Goal: Find specific page/section: Find specific page/section

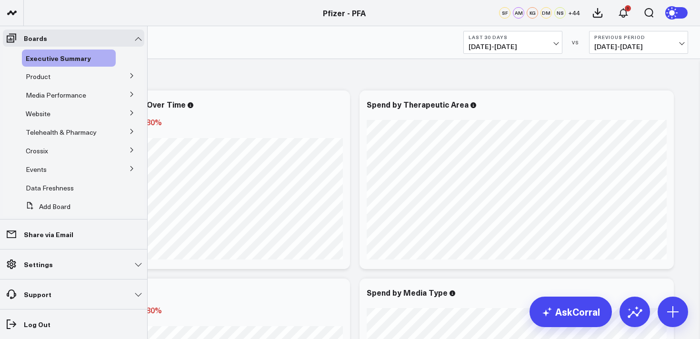
click at [131, 94] on icon at bounding box center [132, 94] width 2 height 5
click at [51, 110] on span "Media HVAs" at bounding box center [49, 112] width 37 height 9
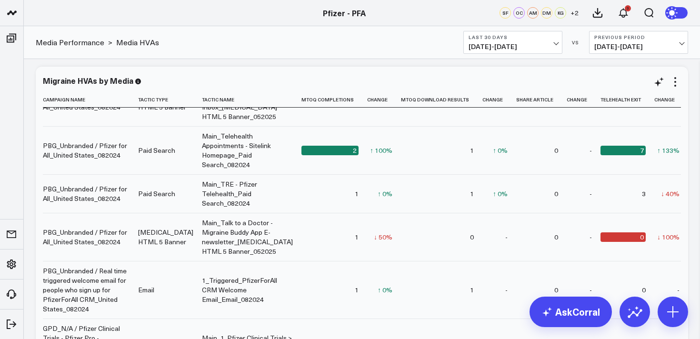
scroll to position [179, 0]
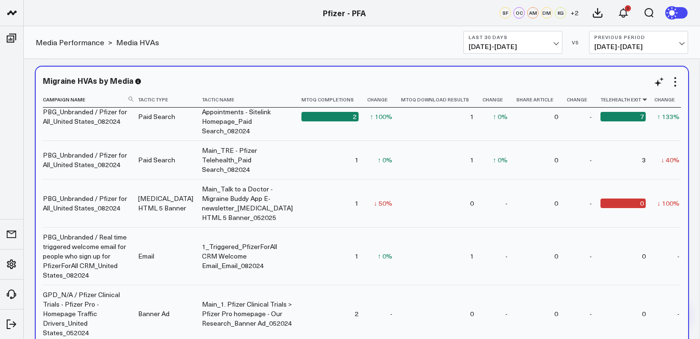
click at [641, 102] on icon at bounding box center [645, 100] width 8 height 6
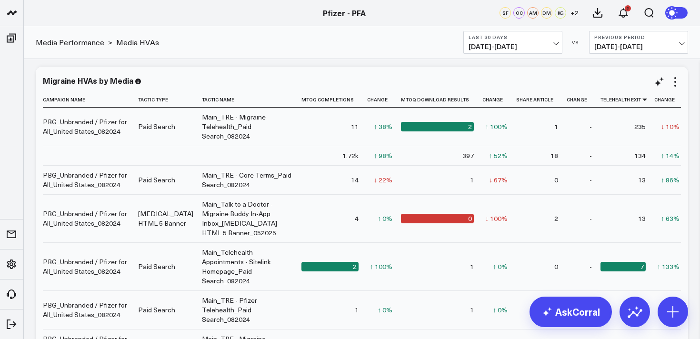
scroll to position [0, 253]
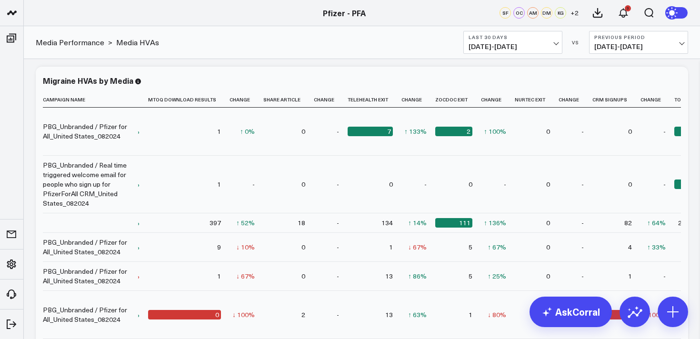
click at [520, 43] on span "[DATE] - [DATE]" at bounding box center [513, 47] width 89 height 8
click at [419, 38] on div "Media Performance > Media HVAs Last 30 Days [DATE] - [DATE] VS Previous Period …" at bounding box center [362, 42] width 677 height 33
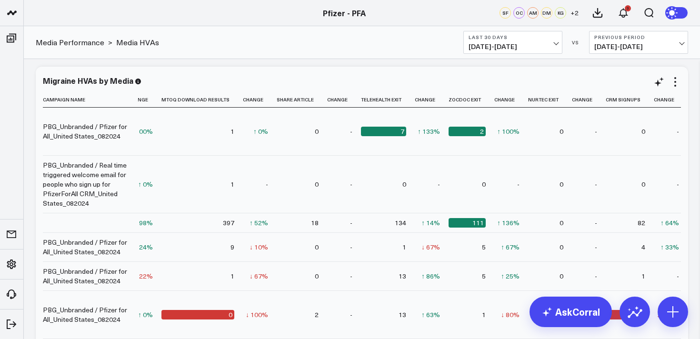
scroll to position [0, 239]
click at [271, 41] on div "Media Performance > Media HVAs Last 30 Days [DATE] - [DATE] VS Previous Period …" at bounding box center [362, 42] width 677 height 33
click at [233, 6] on header "Pfizer - PFA Pfizer - VaxAssist 25-26 Pfizer - PFA SF OC AM DM KG + 2 3" at bounding box center [350, 13] width 700 height 26
